Goal: Find specific page/section

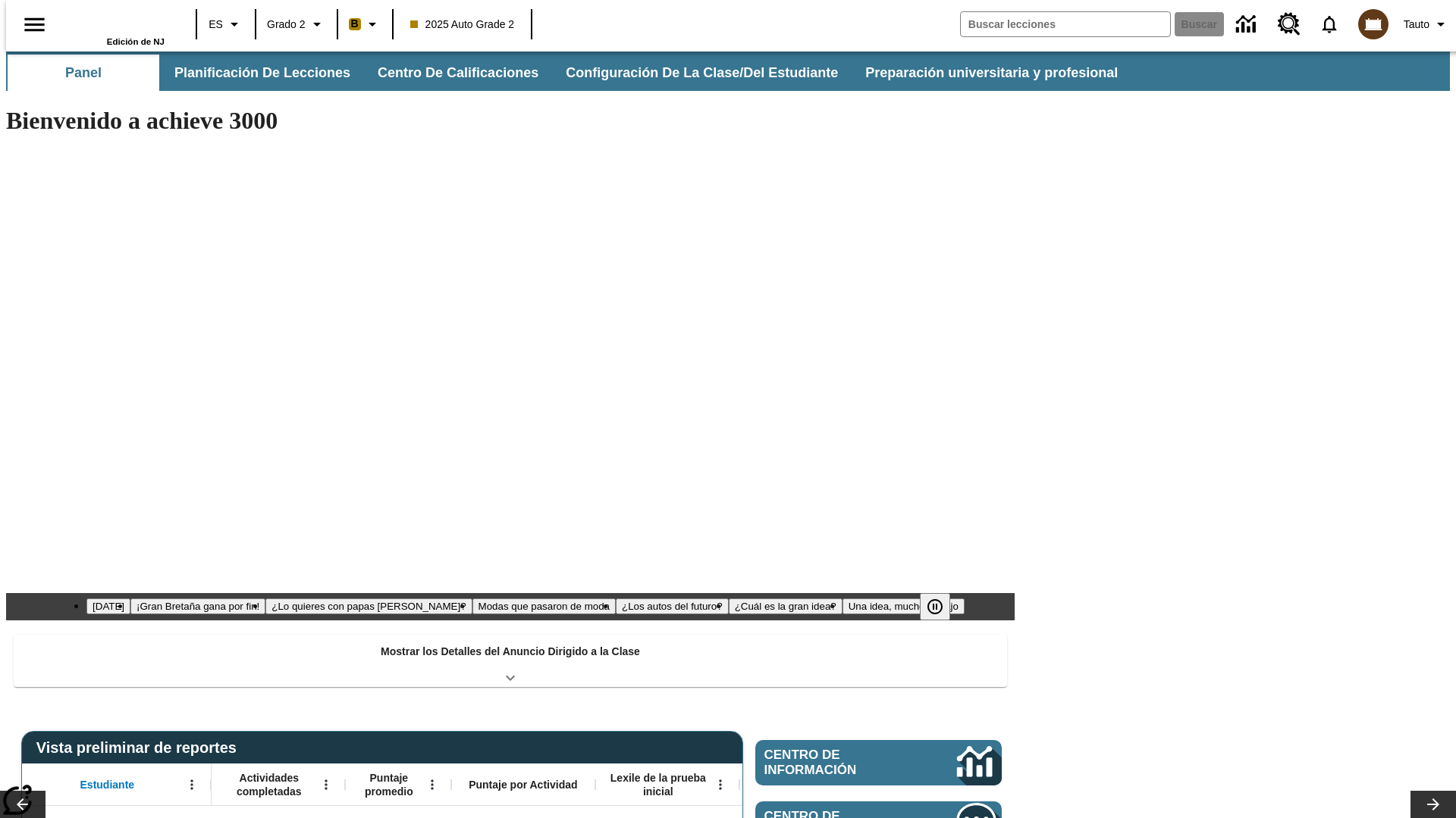
type input "-1"
click at [190, 780] on icon "Abrir menú" at bounding box center [191, 785] width 2 height 9
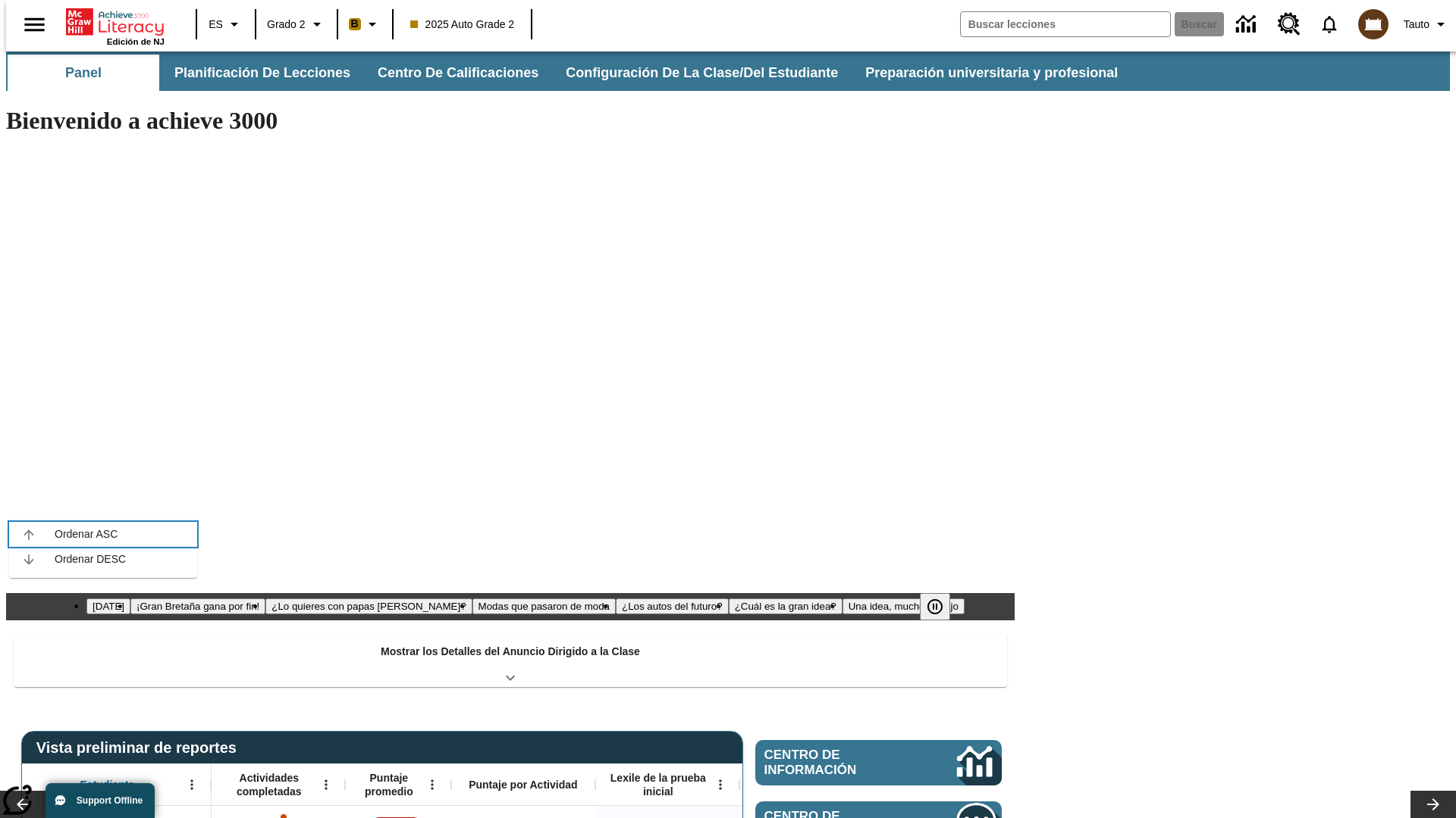
click at [28, 534] on icon at bounding box center [28, 534] width 9 height 9
click at [190, 780] on icon "Estudiante, Abrir menú," at bounding box center [191, 785] width 2 height 9
click at [28, 534] on icon at bounding box center [28, 534] width 9 height 9
click at [325, 780] on icon "Abrir menú" at bounding box center [326, 785] width 2 height 9
click at [163, 534] on icon at bounding box center [162, 534] width 9 height 9
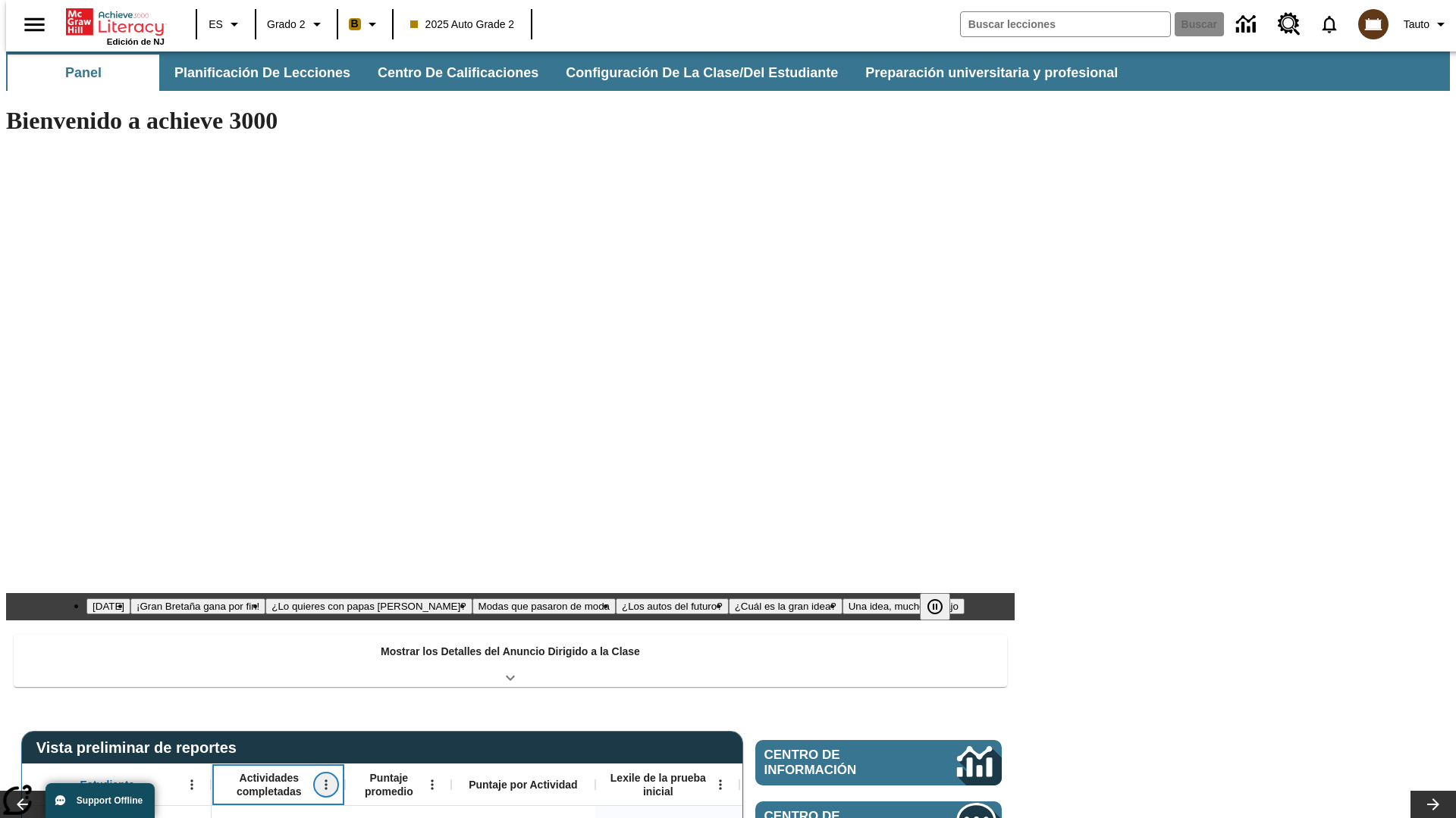
click at [325, 780] on icon "Actividades completadas, Abrir menú," at bounding box center [326, 785] width 2 height 9
click at [163, 534] on icon at bounding box center [162, 534] width 9 height 9
click at [431, 780] on icon "Abrir menú" at bounding box center [432, 785] width 2 height 9
click at [269, 534] on icon at bounding box center [268, 534] width 9 height 9
click at [431, 780] on icon "Puntaje promedio, Abrir menú," at bounding box center [432, 785] width 2 height 9
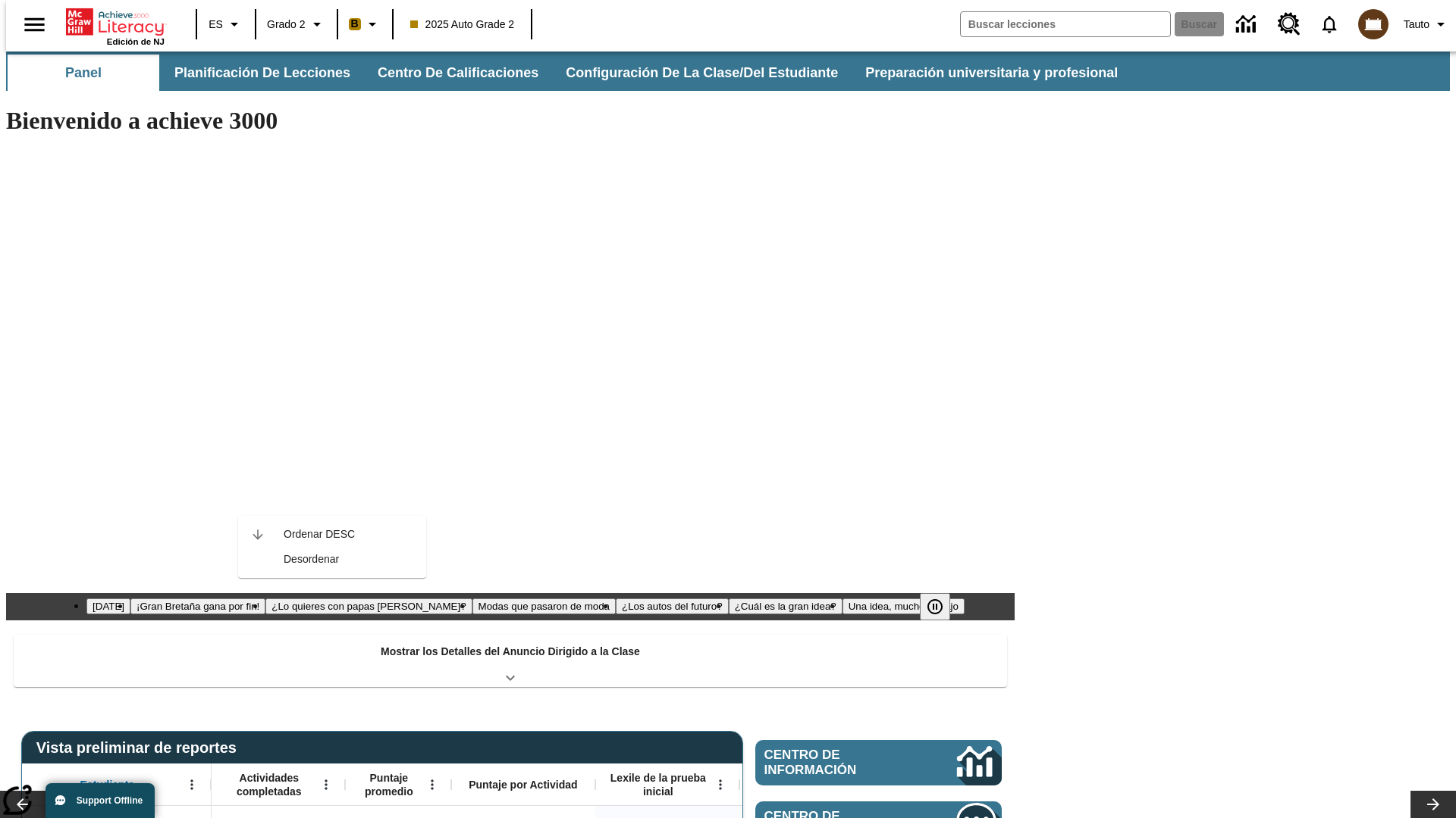
scroll to position [0, 11]
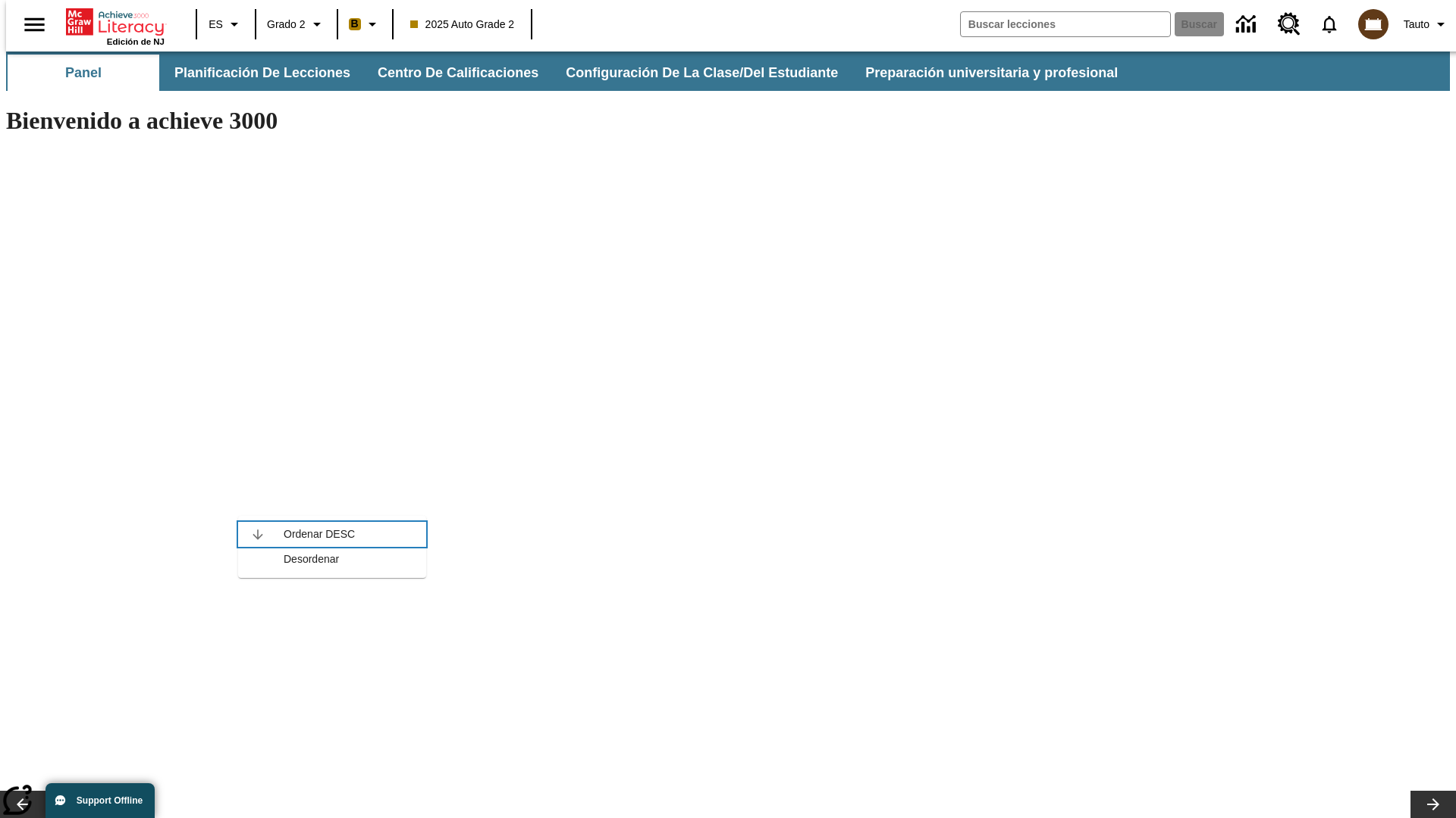
click at [258, 534] on icon at bounding box center [257, 534] width 9 height 9
